Goal: Information Seeking & Learning: Learn about a topic

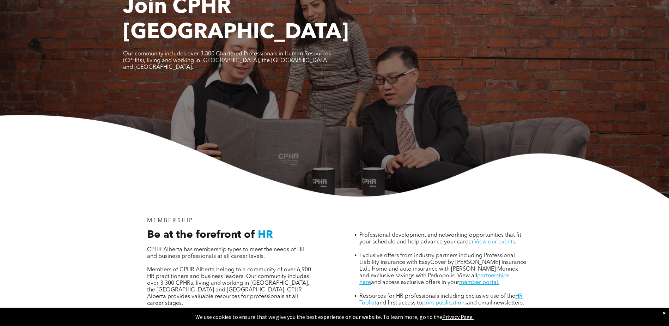
scroll to position [71, 0]
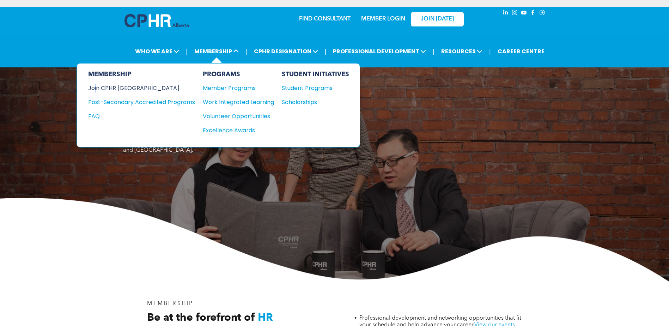
drag, startPoint x: 96, startPoint y: 83, endPoint x: 99, endPoint y: 90, distance: 7.7
click at [99, 90] on div "MEMBERSHIP Join CPHR [GEOGRAPHIC_DATA] Post-Secondary Accredited Programs FAQ" at bounding box center [141, 105] width 107 height 69
drag, startPoint x: 99, startPoint y: 90, endPoint x: 108, endPoint y: 88, distance: 8.6
click at [108, 88] on div "Join CPHR [GEOGRAPHIC_DATA]" at bounding box center [136, 88] width 96 height 9
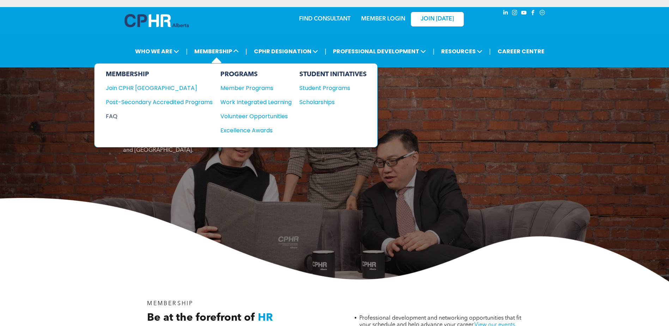
click at [115, 116] on div "FAQ" at bounding box center [154, 116] width 96 height 9
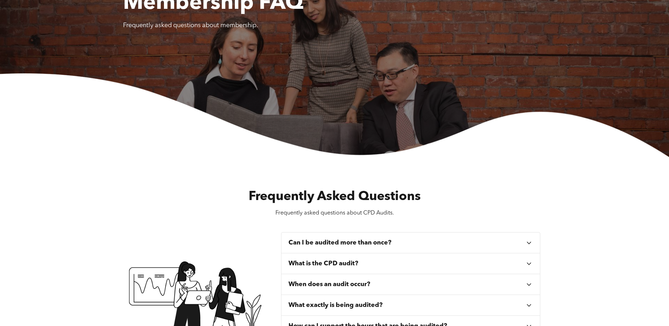
scroll to position [35, 0]
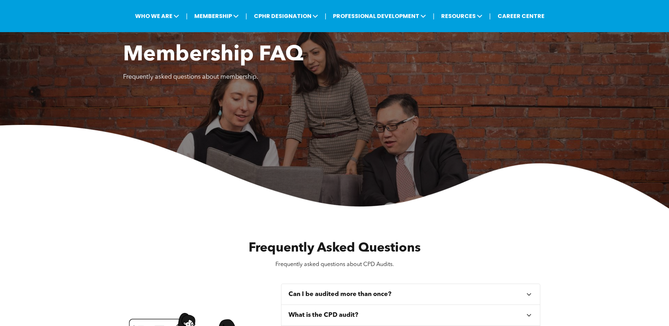
click at [24, 189] on img at bounding box center [334, 167] width 669 height 84
